Goal: Transaction & Acquisition: Purchase product/service

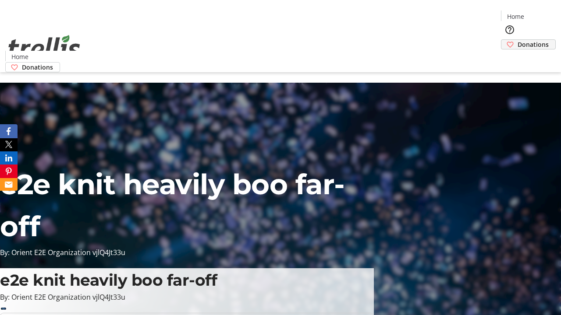
click at [517, 40] on span "Donations" at bounding box center [532, 44] width 31 height 9
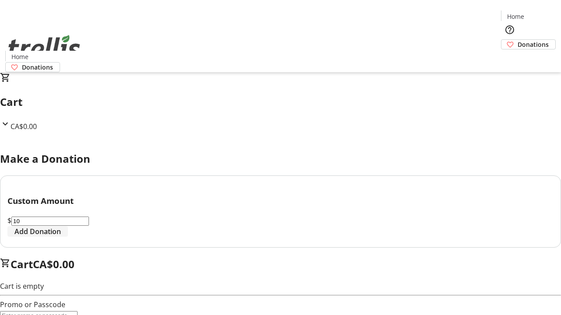
click at [61, 237] on span "Add Donation" at bounding box center [37, 231] width 46 height 11
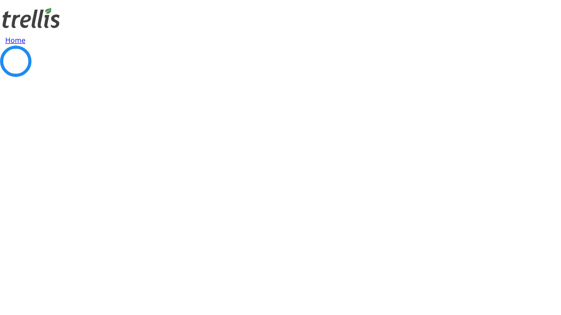
select select "CA"
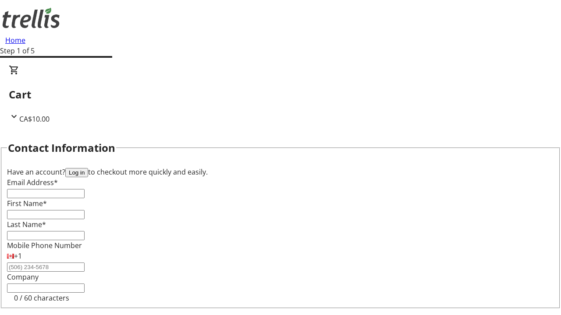
click at [88, 168] on button "Log in" at bounding box center [76, 172] width 23 height 9
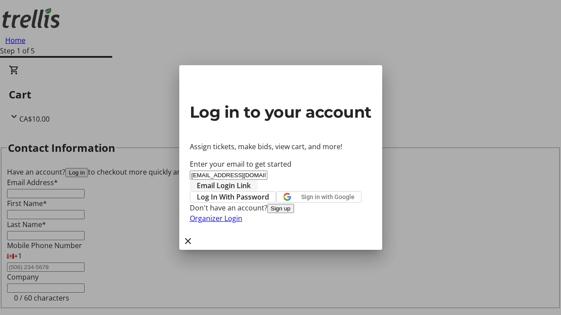
type input "[EMAIL_ADDRESS][DOMAIN_NAME]"
click at [251, 180] on span "Email Login Link" at bounding box center [224, 185] width 54 height 11
